Goal: Task Accomplishment & Management: Use online tool/utility

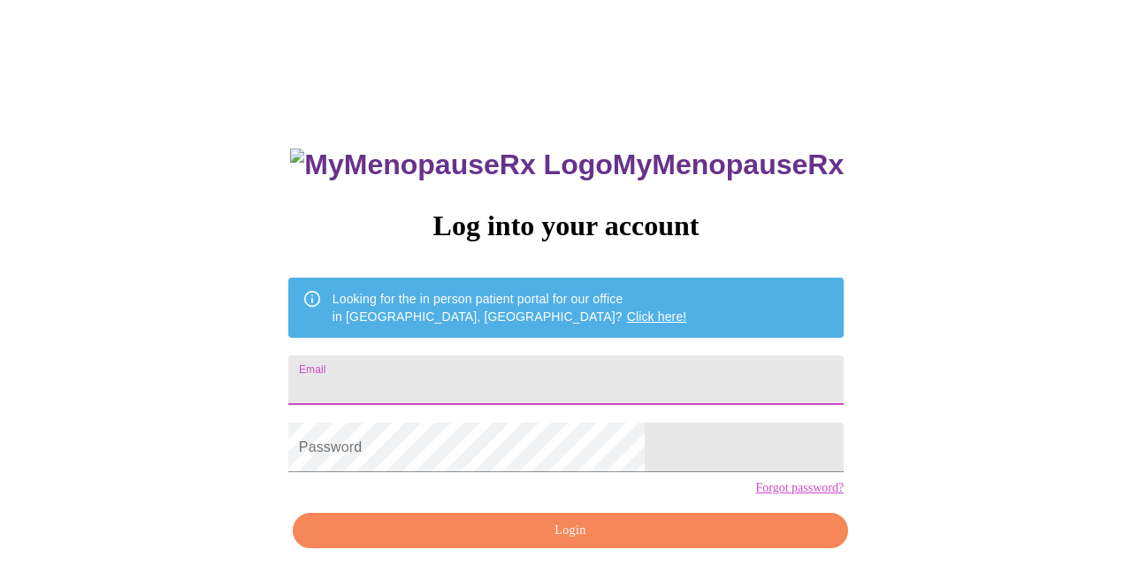
type input "[EMAIL_ADDRESS][DOMAIN_NAME]"
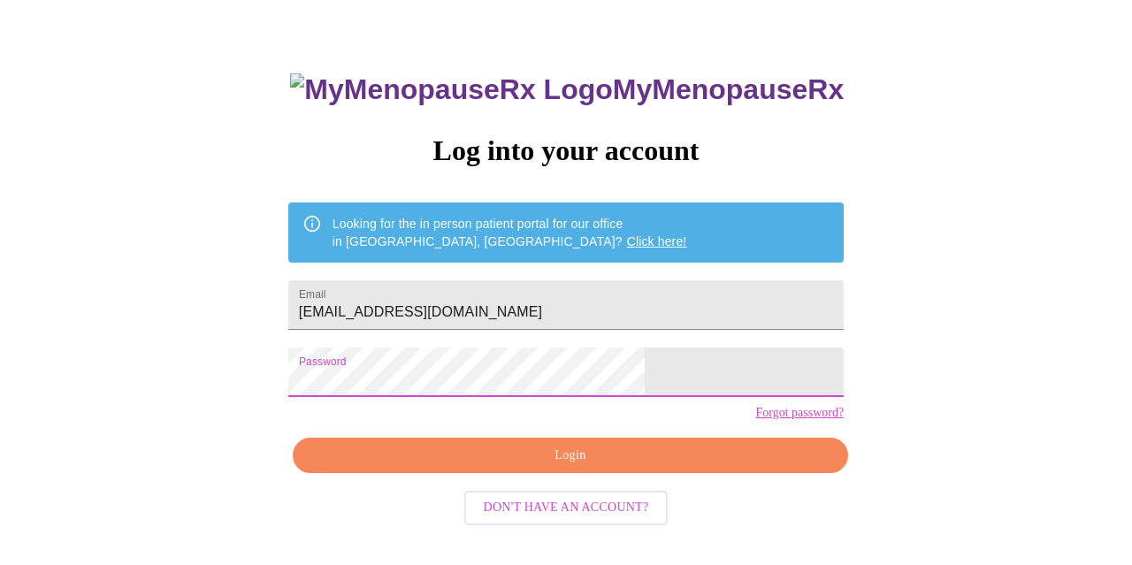
scroll to position [74, 0]
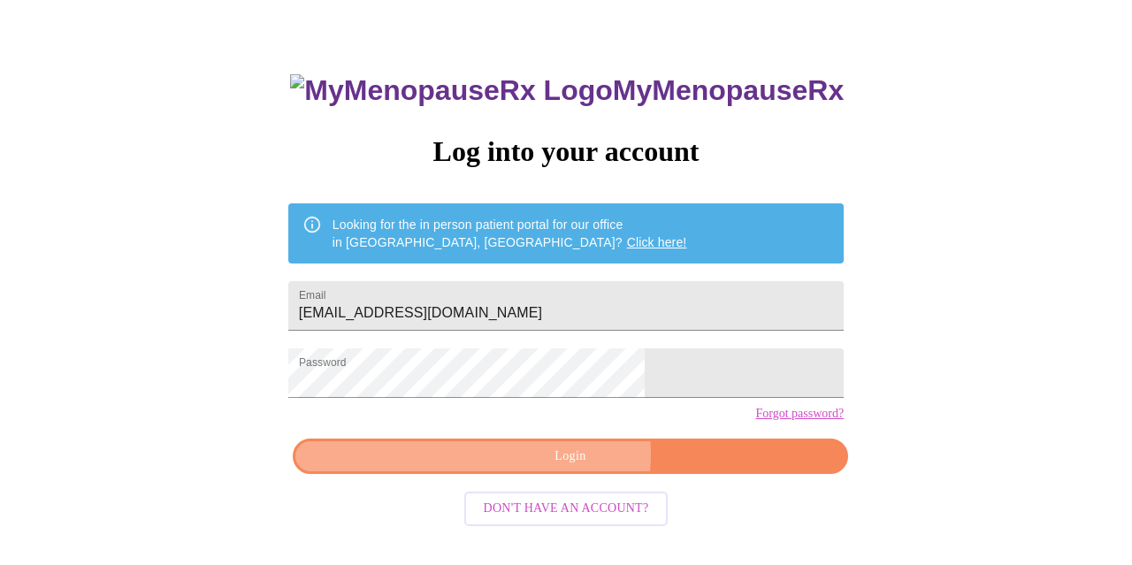
click at [571, 468] on span "Login" at bounding box center [570, 457] width 515 height 22
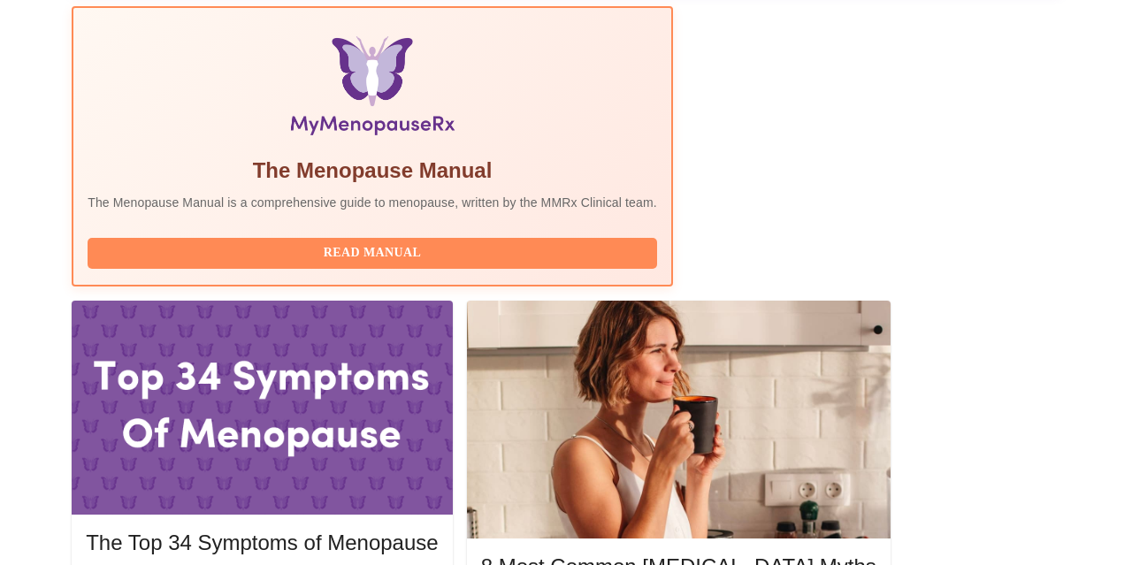
scroll to position [554, 0]
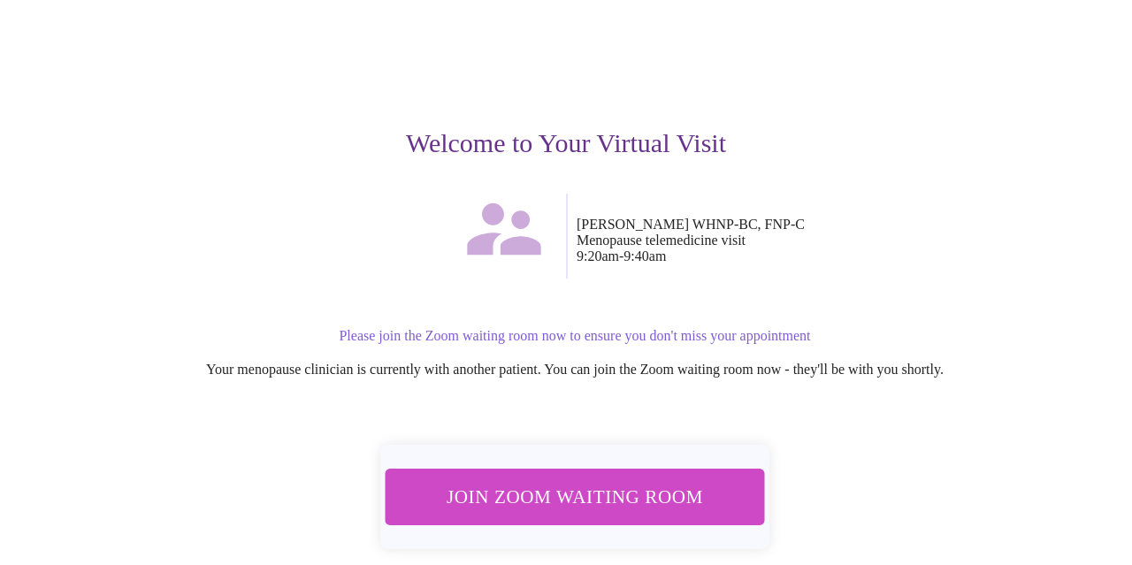
scroll to position [130, 0]
click at [586, 493] on span "Join Zoom Waiting Room" at bounding box center [575, 498] width 333 height 33
